Goal: Check status: Check status

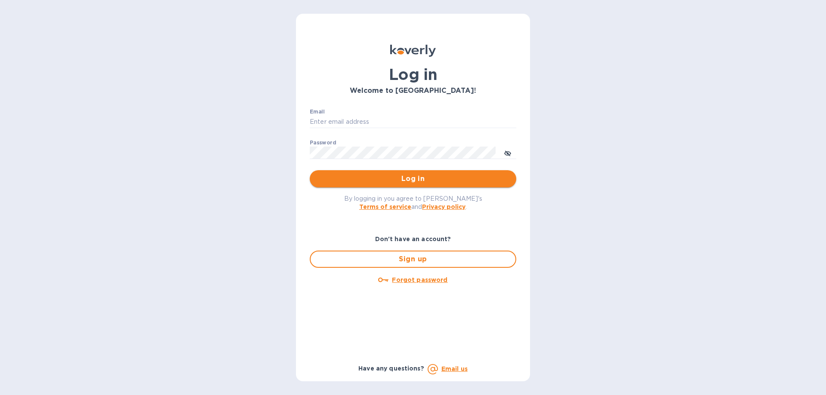
type input "ujjwalb@rtwlogistics.net"
click at [391, 183] on span "Log in" at bounding box center [413, 179] width 193 height 10
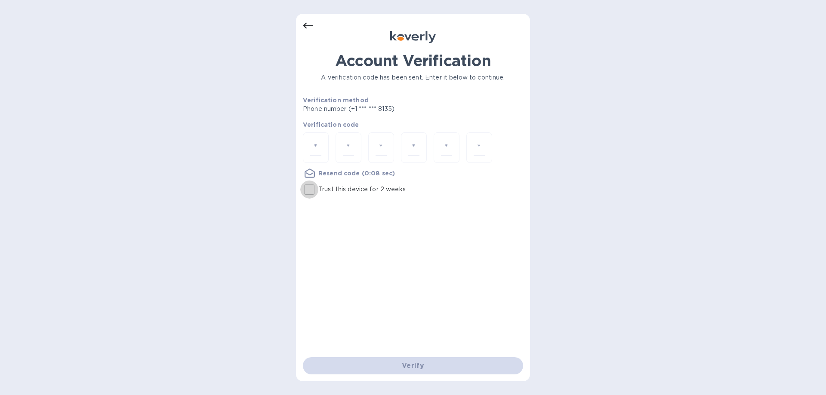
click at [312, 192] on input "Trust this device for 2 weeks" at bounding box center [309, 190] width 18 height 18
checkbox input "true"
click at [316, 146] on input "number" at bounding box center [315, 148] width 11 height 16
type input "1"
type input "2"
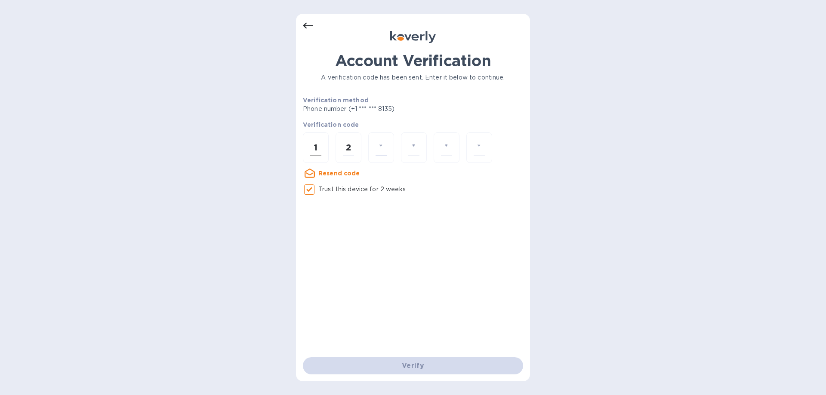
type input "0"
type input "6"
type input "3"
type input "4"
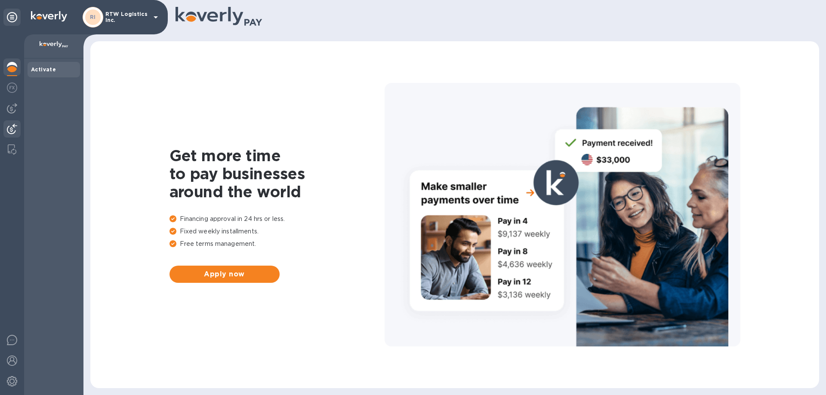
click at [4, 131] on div at bounding box center [11, 129] width 17 height 19
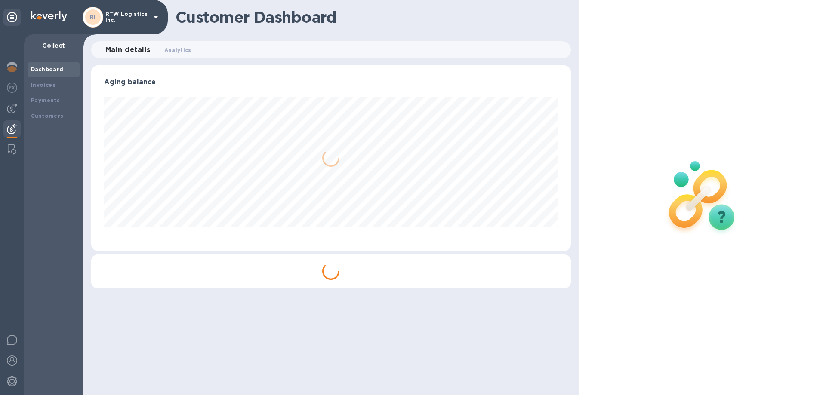
scroll to position [186, 479]
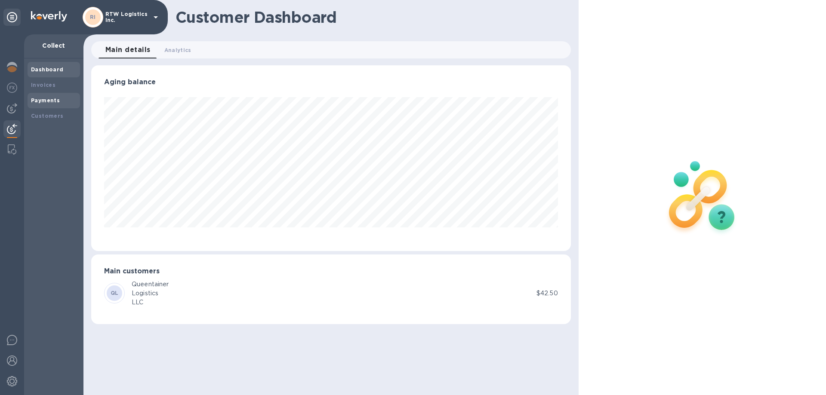
click at [38, 104] on div "Payments" at bounding box center [54, 100] width 46 height 9
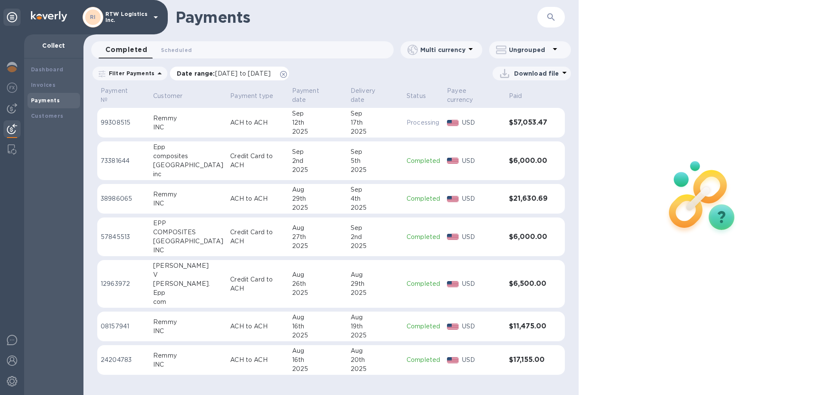
click at [287, 77] on icon at bounding box center [283, 74] width 7 height 7
